Goal: Information Seeking & Learning: Learn about a topic

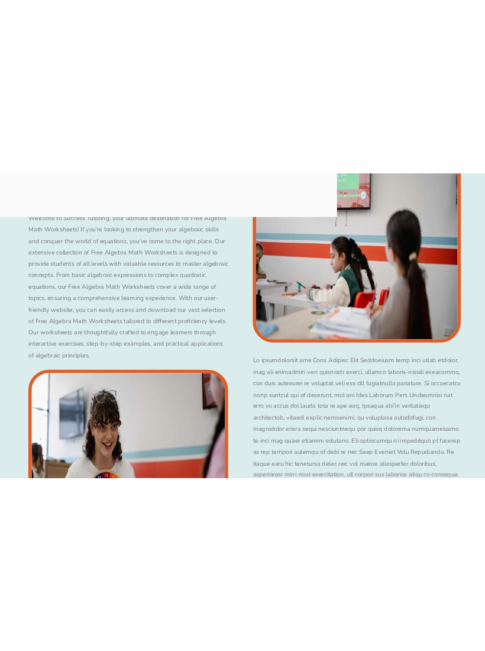
scroll to position [6285, 0]
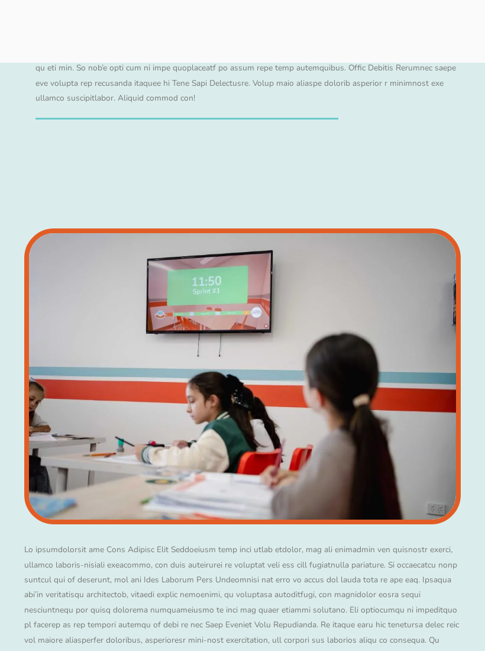
scroll to position [5394, 0]
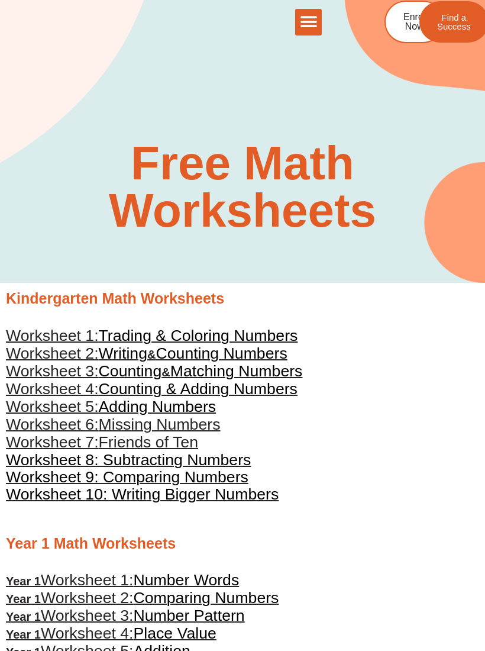
scroll to position [1, 0]
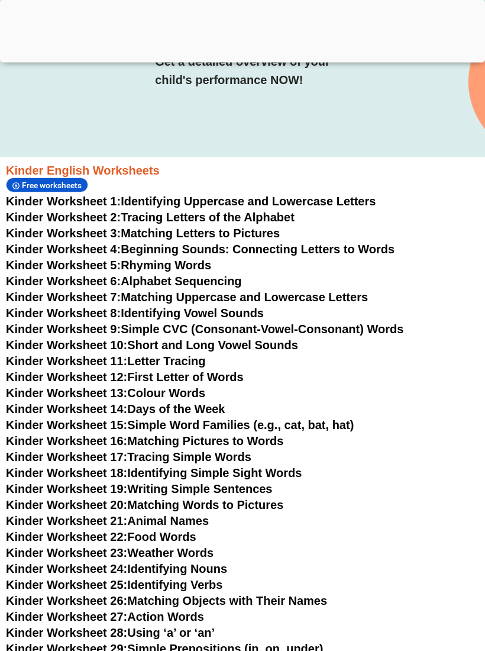
scroll to position [245, 0]
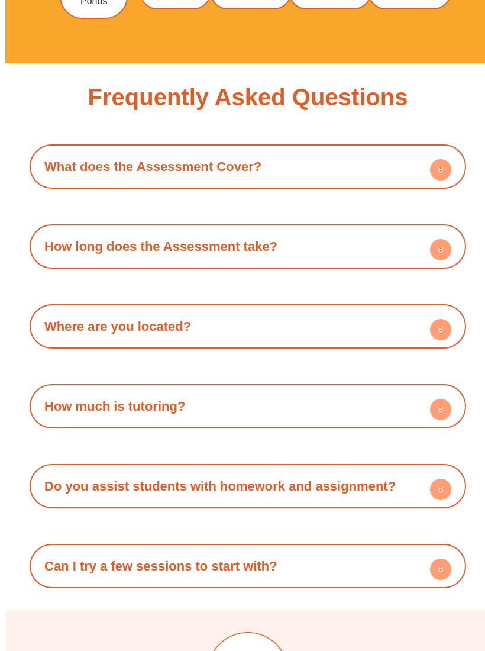
scroll to position [3942, 0]
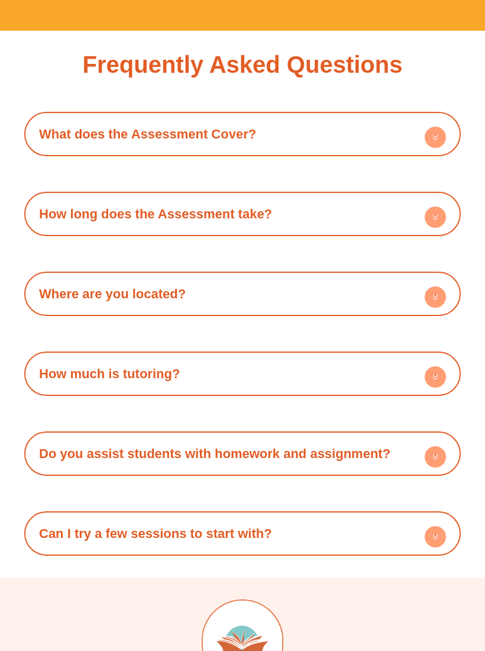
click at [439, 148] on circle at bounding box center [435, 137] width 21 height 21
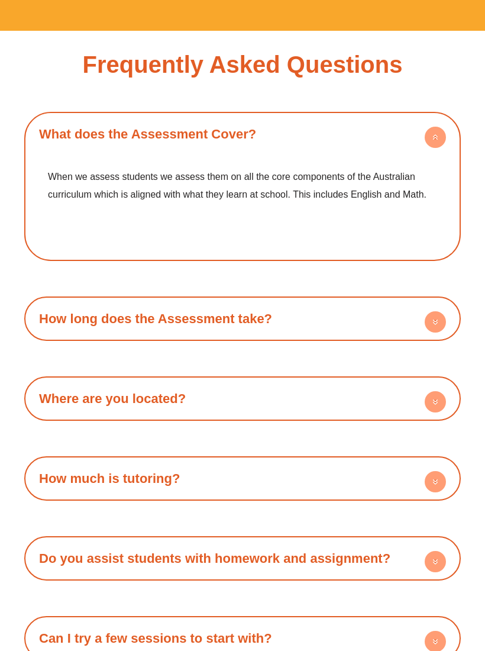
click at [448, 335] on div "How long does the Assessment take?" at bounding box center [242, 318] width 425 height 33
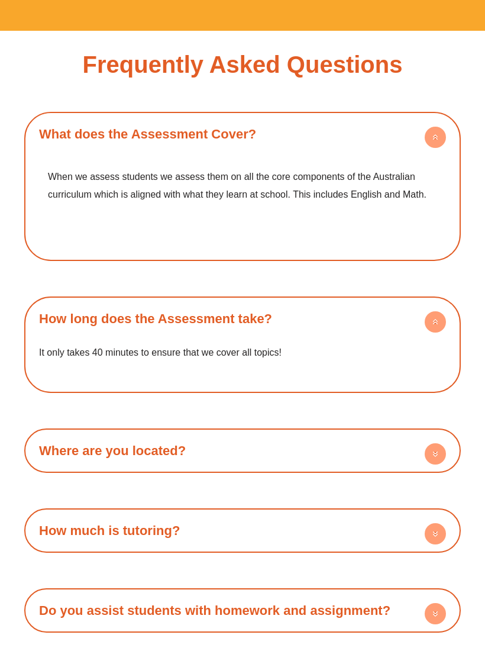
scroll to position [4028, 0]
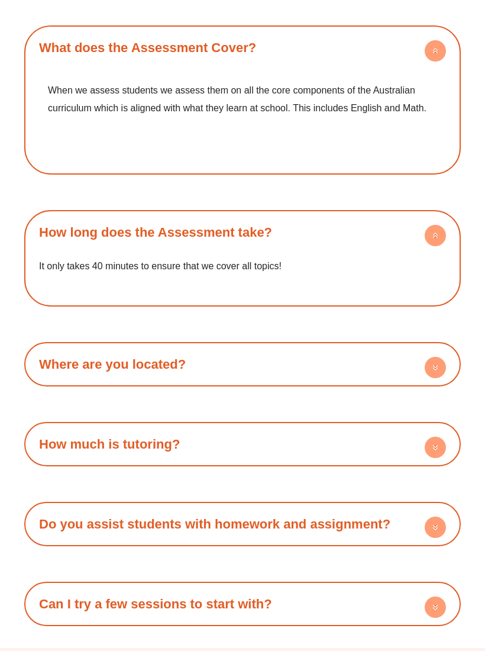
click at [423, 423] on div "What does the Assessment Cover? When we assess students we assess them on all t…" at bounding box center [242, 325] width 436 height 600
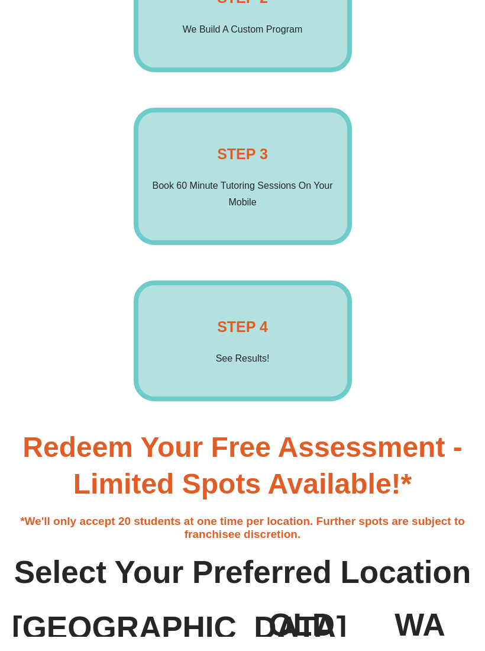
scroll to position [2418, 0]
